Goal: Task Accomplishment & Management: Manage account settings

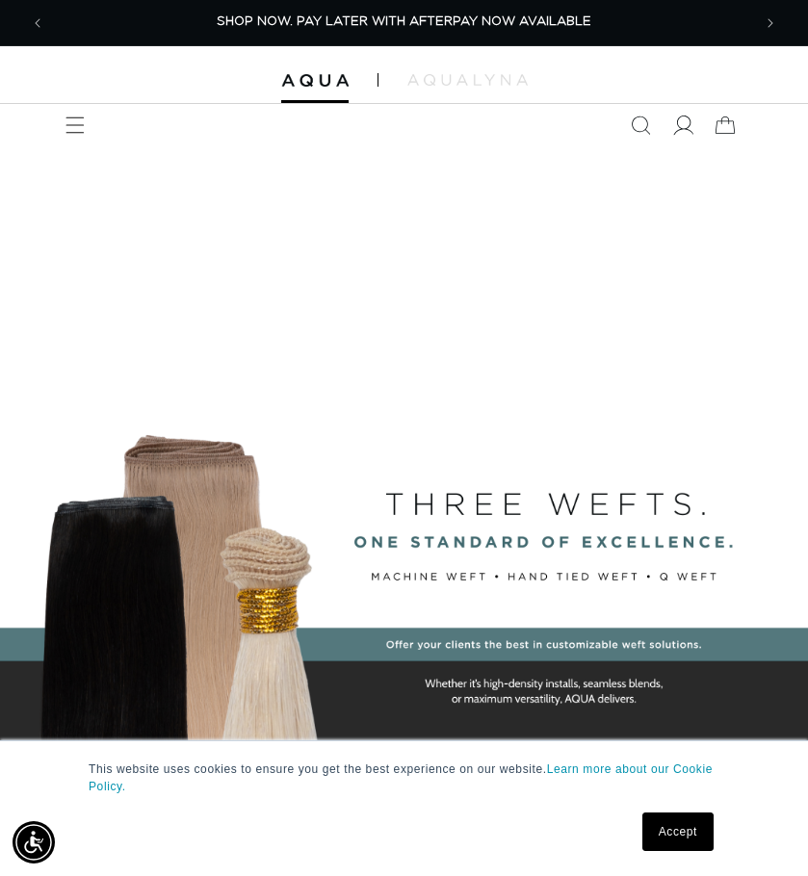
click at [685, 132] on icon at bounding box center [682, 126] width 20 height 20
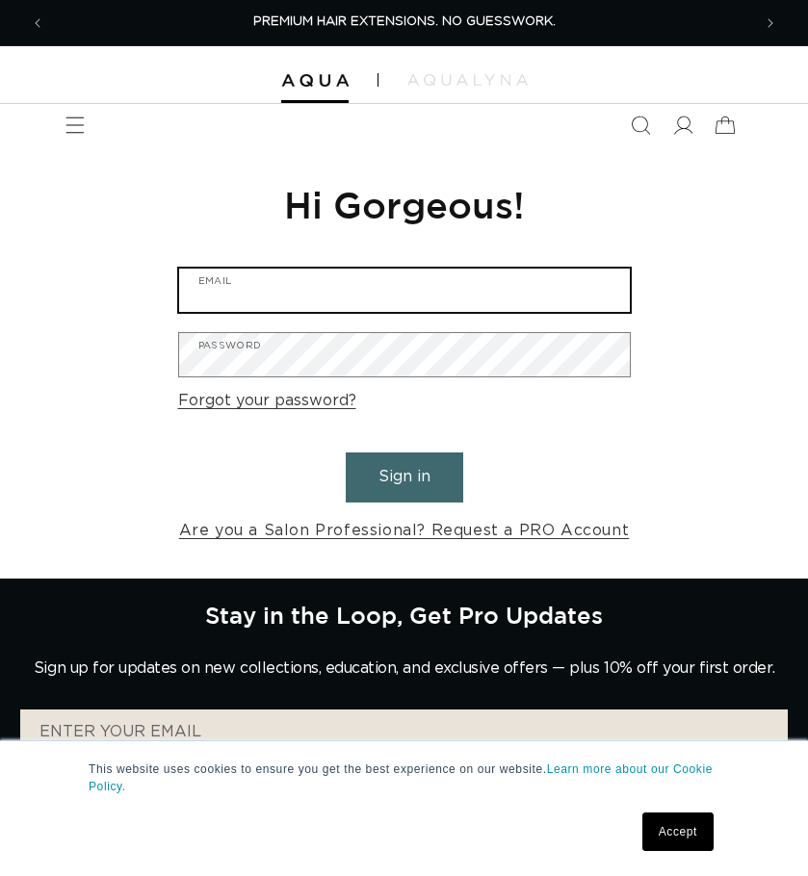
click at [379, 306] on input "Email" at bounding box center [404, 290] width 451 height 43
type input "M"
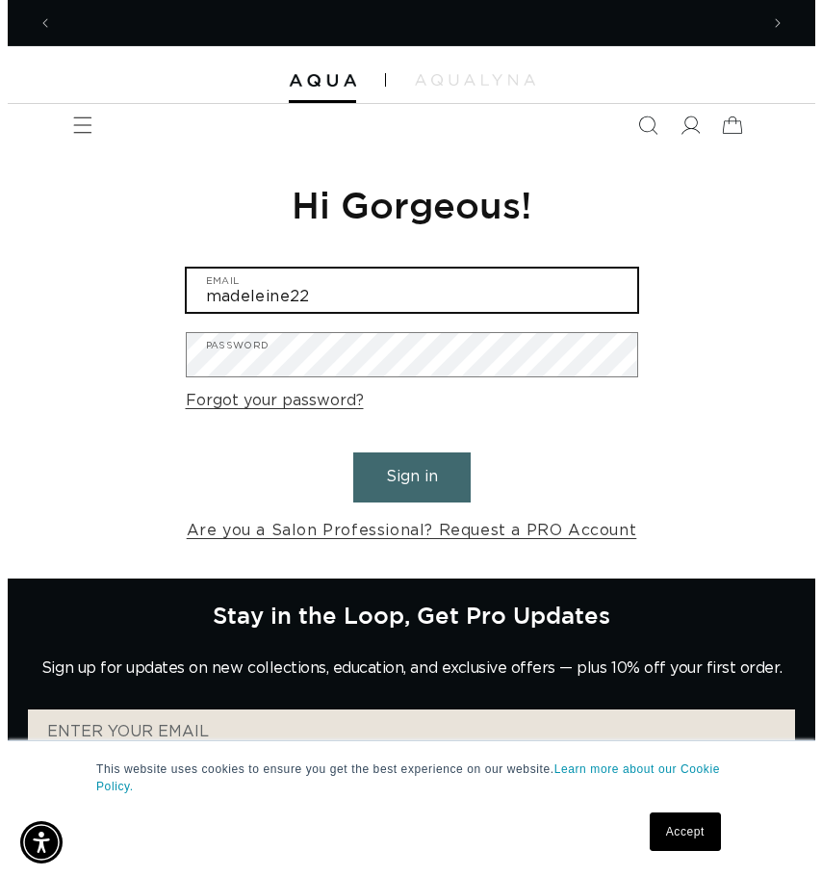
scroll to position [0, 706]
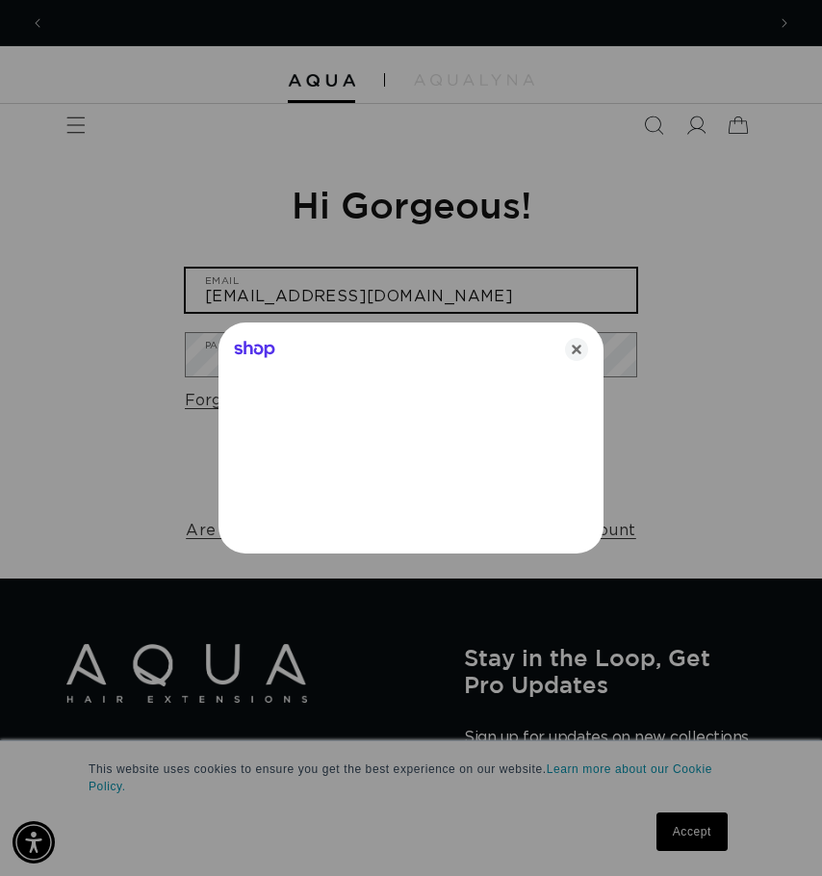
type input "[EMAIL_ADDRESS][DOMAIN_NAME]"
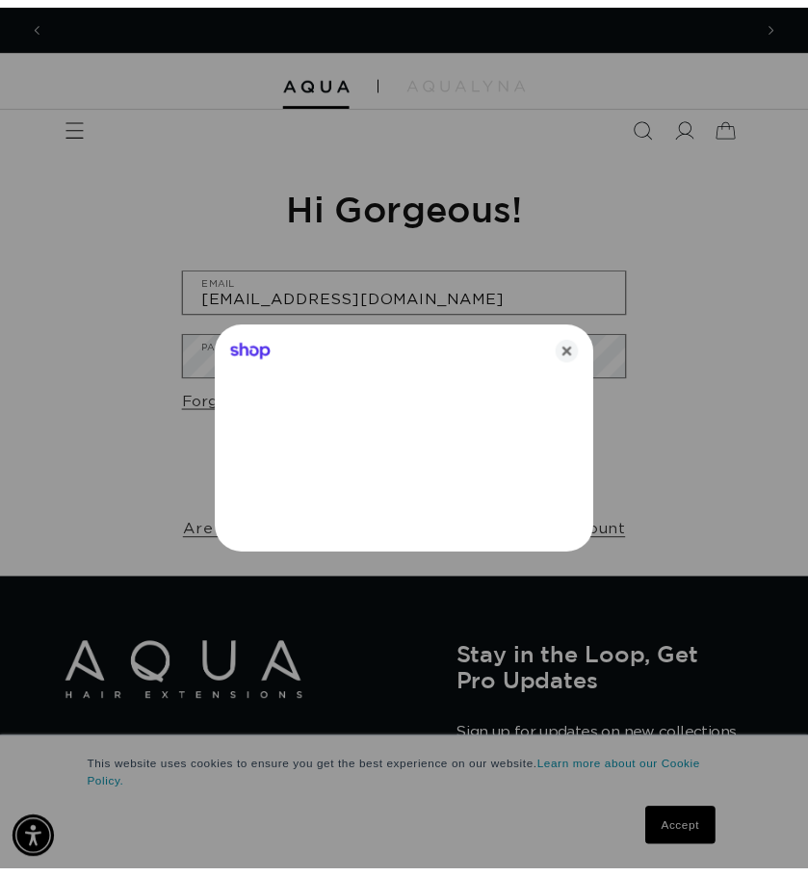
scroll to position [0, 1441]
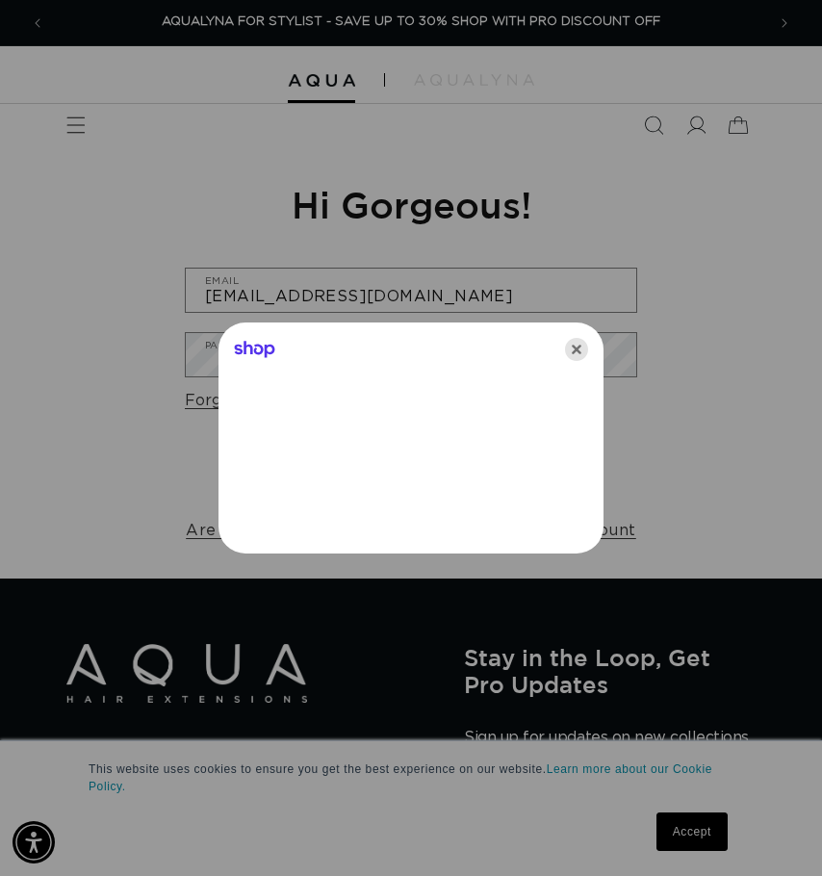
click at [575, 351] on icon "Close" at bounding box center [576, 349] width 23 height 23
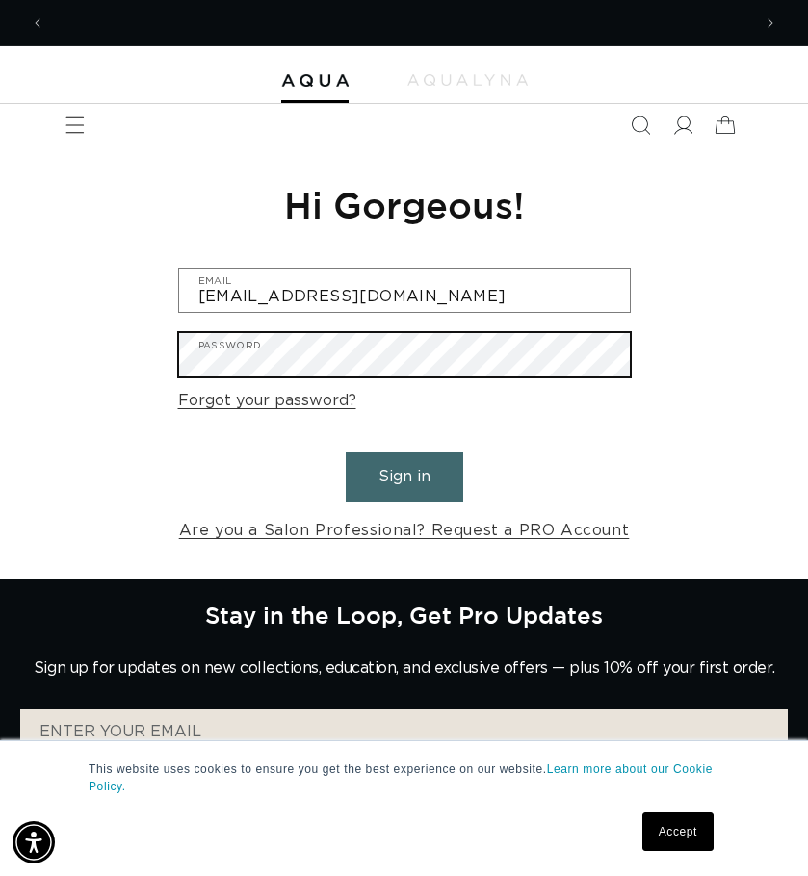
scroll to position [0, 1412]
click at [346, 453] on button "Sign in" at bounding box center [404, 477] width 117 height 49
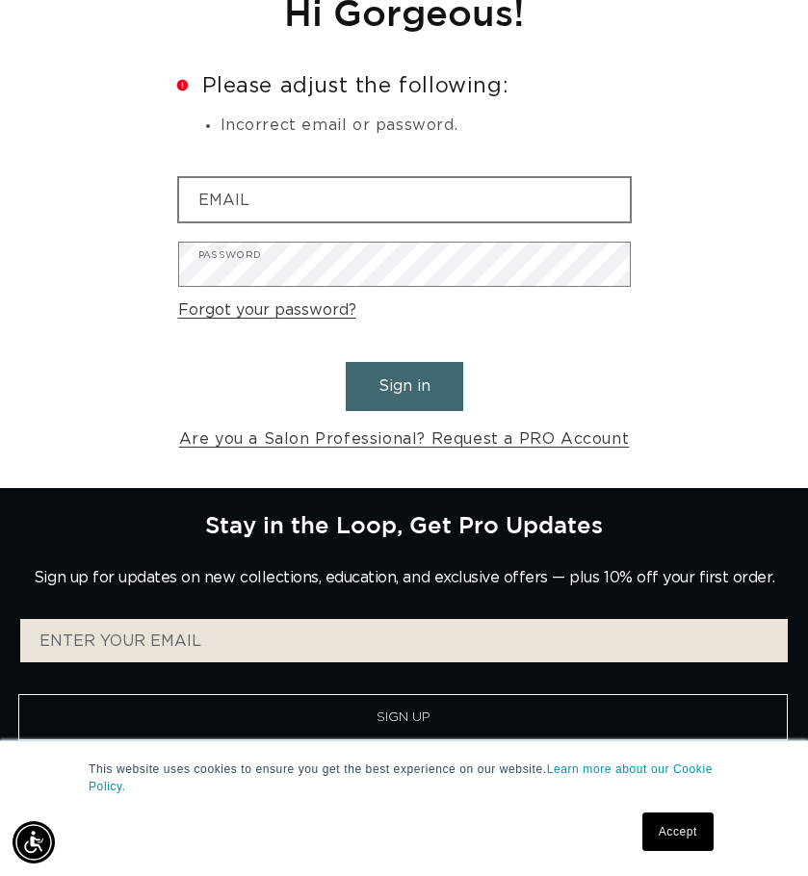
scroll to position [0, 706]
click at [265, 210] on input "Email" at bounding box center [404, 199] width 451 height 43
click at [261, 201] on input "Email" at bounding box center [404, 199] width 451 height 43
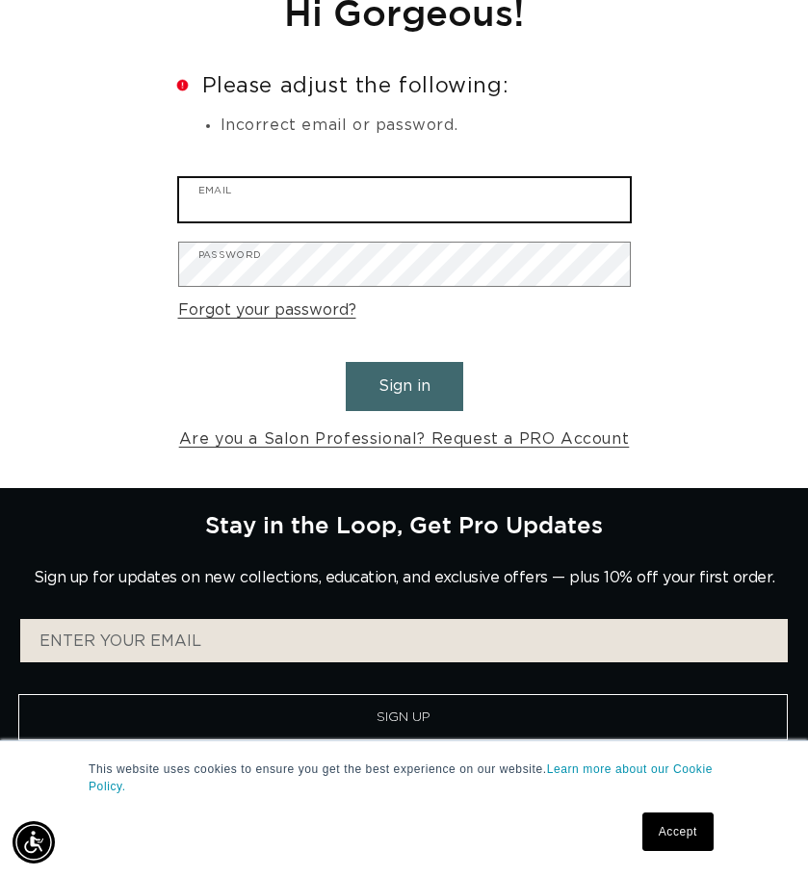
click at [261, 201] on input "Email" at bounding box center [404, 199] width 451 height 43
